Goal: Use online tool/utility: Use online tool/utility

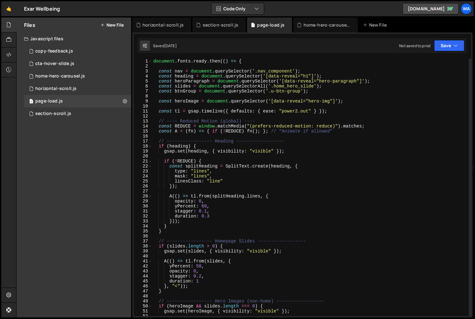
scroll to position [133, 0]
click at [217, 27] on div "section-scroll.js" at bounding box center [220, 25] width 36 height 6
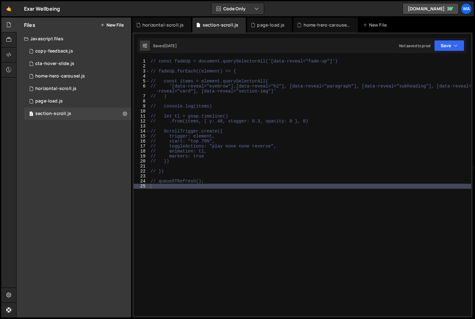
click at [181, 193] on div "// const fadeUp = document.querySelectorAll('[data-reveal="fade-up"]') // fadeU…" at bounding box center [352, 192] width 407 height 267
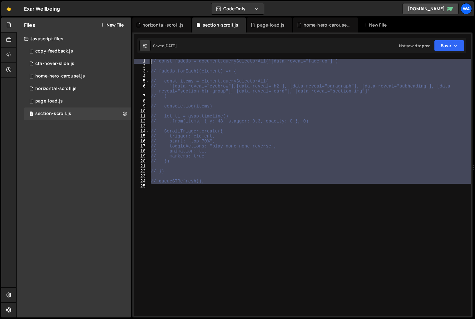
drag, startPoint x: 181, startPoint y: 190, endPoint x: 147, endPoint y: 61, distance: 133.7
click at [147, 61] on div "1 2 3 4 5 6 7 8 9 10 11 12 13 14 15 16 17 18 19 20 21 22 23 24 25 // const fade…" at bounding box center [302, 187] width 337 height 257
type textarea "const fadeUp = document.querySelectorAll('[data-reveal="fade-up"]')"
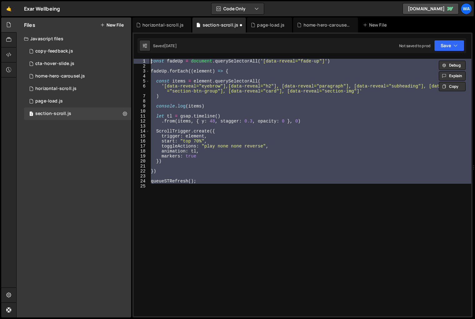
click at [178, 223] on div "const fadeUp = document . querySelectorAll ( '[data-reveal="fade-up"]' ) fadeUp…" at bounding box center [309, 187] width 321 height 257
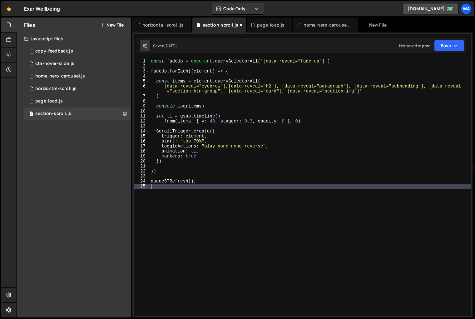
click at [319, 62] on div "const fadeUp = document . querySelectorAll ( '[data-reveal="fade-up"]' ) fadeUp…" at bounding box center [309, 192] width 321 height 267
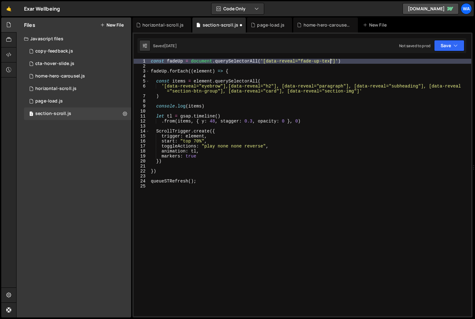
scroll to position [0, 12]
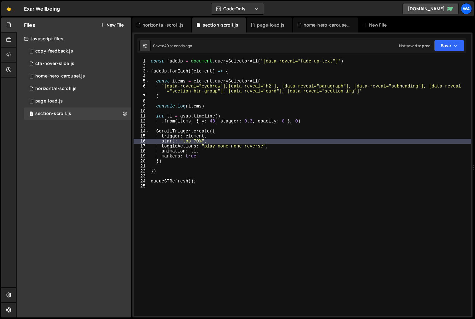
click at [202, 143] on div "const fadeUp = document . querySelectorAll ( '[data-reveal="fade-up-text"]' ) f…" at bounding box center [309, 192] width 321 height 267
type textarea "start: "top bottom","
click at [217, 142] on div "const fadeUp = document . querySelectorAll ( '[data-reveal="fade-up-text"]' ) f…" at bounding box center [309, 192] width 321 height 267
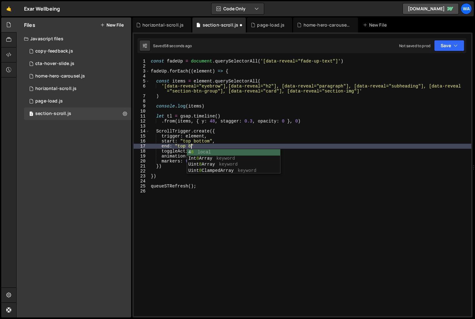
scroll to position [0, 3]
click at [211, 152] on div "const fadeUp = document . querySelectorAll ( '[data-reveal="fade-up-text"]' ) f…" at bounding box center [309, 192] width 321 height 267
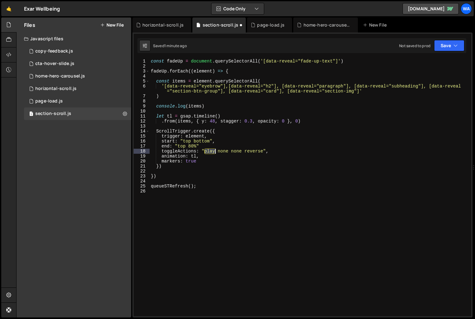
click at [211, 152] on div "const fadeUp = document . querySelectorAll ( '[data-reveal="fade-up-text"]' ) f…" at bounding box center [309, 192] width 321 height 267
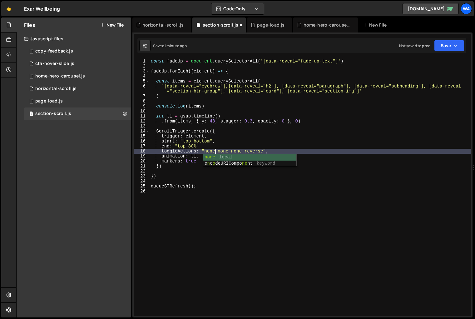
scroll to position [0, 4]
click at [221, 152] on div "const fadeUp = document . querySelectorAll ( '[data-reveal="fade-up-text"]' ) f…" at bounding box center [309, 192] width 321 height 267
click at [249, 153] on div "const fadeUp = document . querySelectorAll ( '[data-reveal="fade-up-text"]' ) f…" at bounding box center [309, 192] width 321 height 267
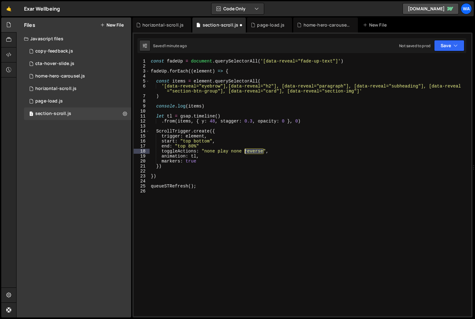
click at [249, 153] on div "const fadeUp = document . querySelectorAll ( '[data-reveal="fade-up-text"]' ) f…" at bounding box center [309, 192] width 321 height 267
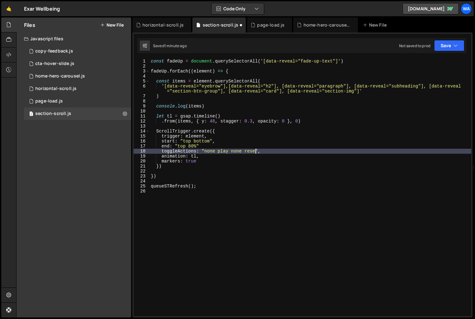
type textarea "toggleActions: "none play none reset","
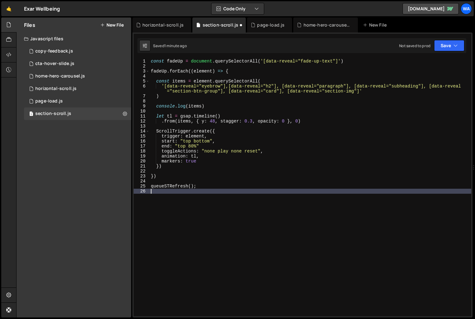
click at [243, 213] on div "const fadeUp = document . querySelectorAll ( '[data-reveal="fade-up-text"]' ) f…" at bounding box center [309, 192] width 321 height 267
click at [202, 147] on div "const fadeUp = document . querySelectorAll ( '[data-reveal="fade-up-text"]' ) f…" at bounding box center [309, 192] width 321 height 267
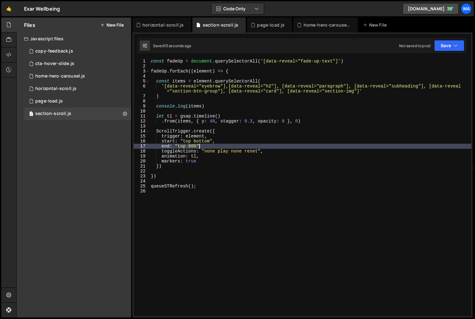
scroll to position [0, 3]
type textarea "end: "top 80%","
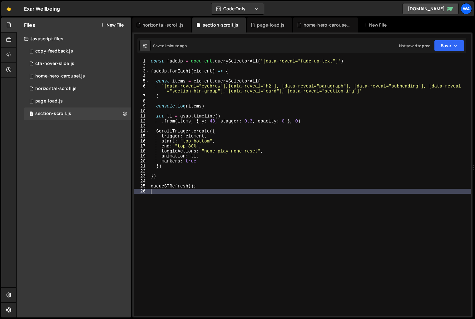
click at [201, 197] on div "const fadeUp = document . querySelectorAll ( '[data-reveal="fade-up-text"]' ) f…" at bounding box center [309, 192] width 321 height 267
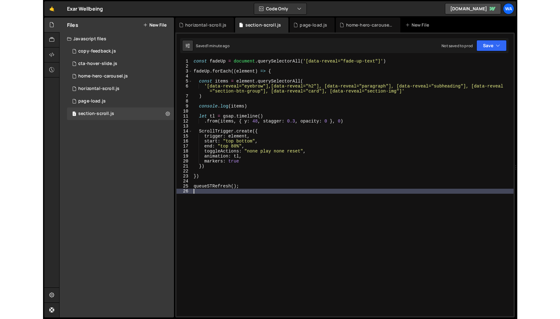
scroll to position [0, 0]
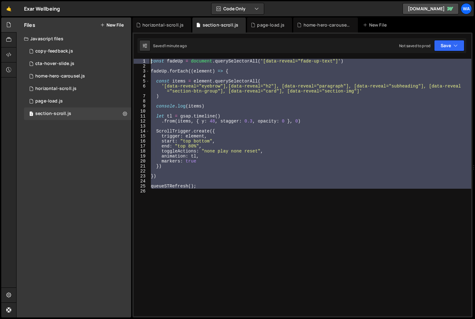
drag, startPoint x: 201, startPoint y: 197, endPoint x: 149, endPoint y: 59, distance: 146.9
click at [149, 59] on div "1 2 3 4 5 6 7 8 9 10 11 12 13 14 15 16 17 18 19 20 21 22 23 24 25 26 const fade…" at bounding box center [302, 187] width 337 height 257
type textarea "const fadeUp = document.querySelectorAll('[data-reveal="fade-up-text"]')"
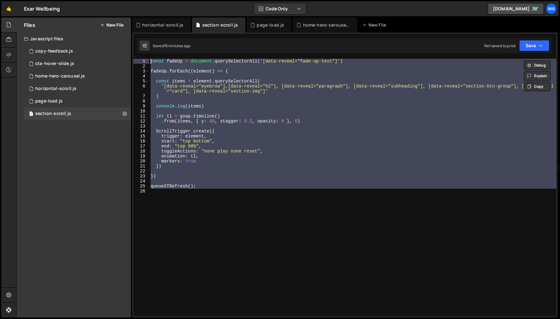
click at [270, 202] on div "const fadeUp = document . querySelectorAll ( '[data-reveal="fade-up-text"]' ) f…" at bounding box center [352, 187] width 407 height 257
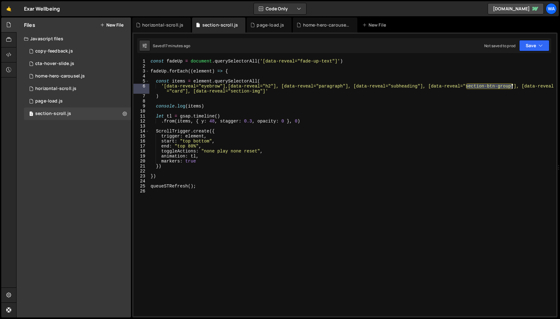
drag, startPoint x: 467, startPoint y: 87, endPoint x: 511, endPoint y: 88, distance: 44.3
click at [474, 88] on div "const fadeUp = document . querySelectorAll ( '[data-reveal="fade-up-text"]' ) f…" at bounding box center [352, 192] width 407 height 267
type textarea "'[data-reveal="eyebrow"],[data-reveal="h2"], [data-reveal="paragraph"], [data-r…"
click at [339, 236] on div "const fadeUp = document . querySelectorAll ( '[data-reveal="fade-up-text"]' ) f…" at bounding box center [352, 192] width 407 height 267
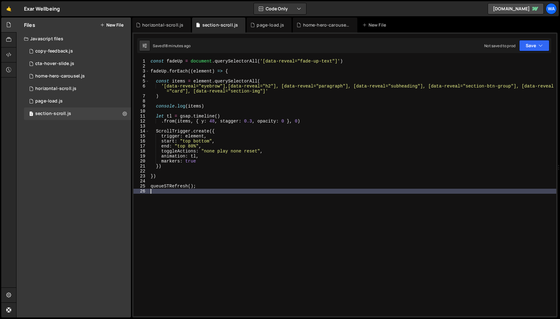
click at [350, 230] on div "const fadeUp = document . querySelectorAll ( '[data-reveal="fade-up-text"]' ) f…" at bounding box center [352, 192] width 407 height 267
